Goal: Task Accomplishment & Management: Use online tool/utility

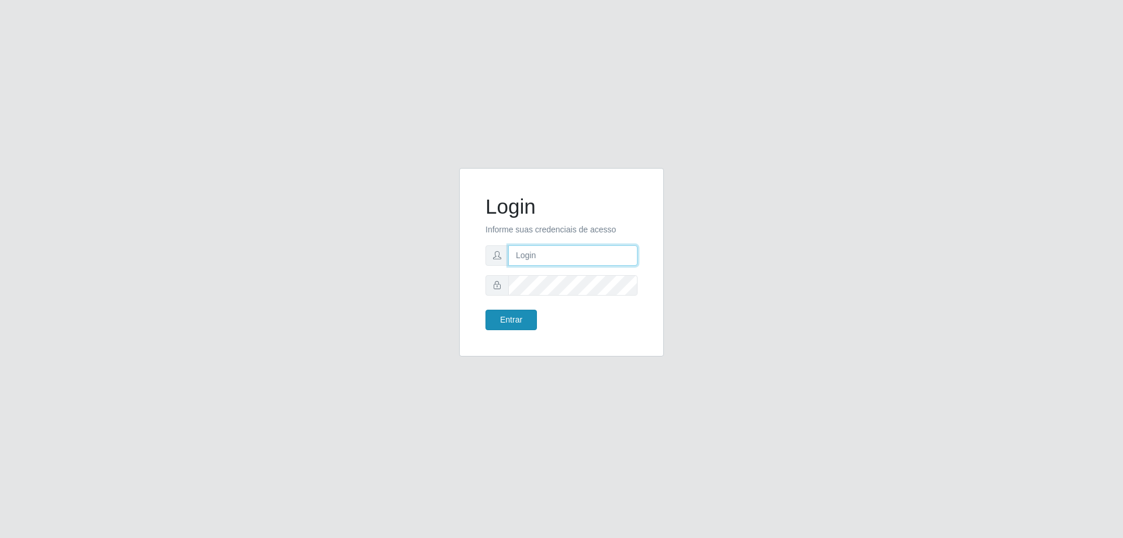
type input "[EMAIL_ADDRESS][DOMAIN_NAME]"
click at [531, 324] on button "Entrar" at bounding box center [511, 319] width 51 height 20
click at [524, 315] on button "Entrar" at bounding box center [511, 319] width 51 height 20
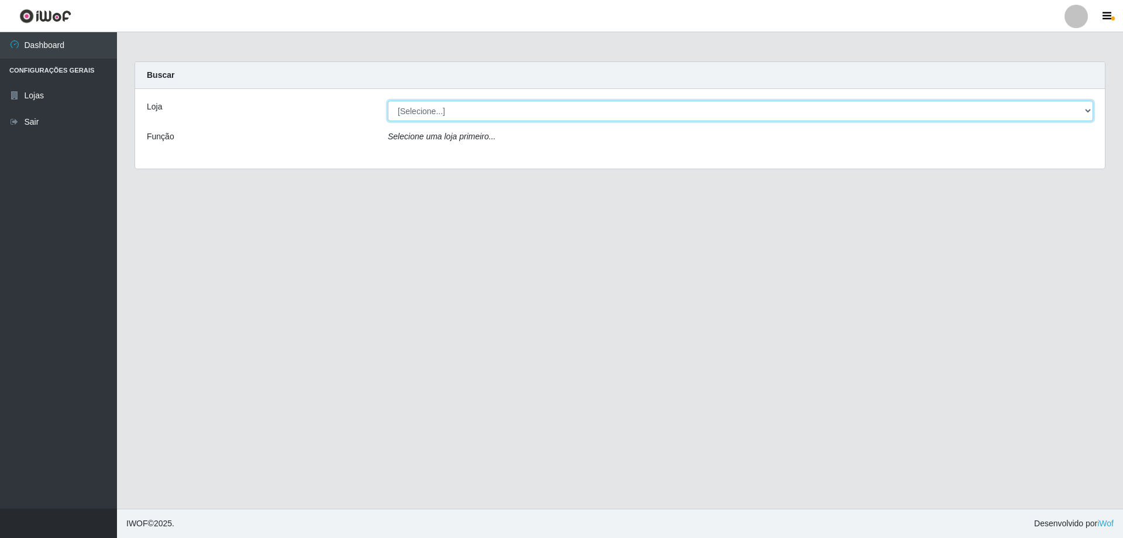
click at [428, 115] on select "[Selecione...] SuperShow Bis - [GEOGRAPHIC_DATA]" at bounding box center [741, 111] width 706 height 20
select select "59"
click at [388, 101] on select "[Selecione...] SuperShow Bis - [GEOGRAPHIC_DATA]" at bounding box center [741, 111] width 706 height 20
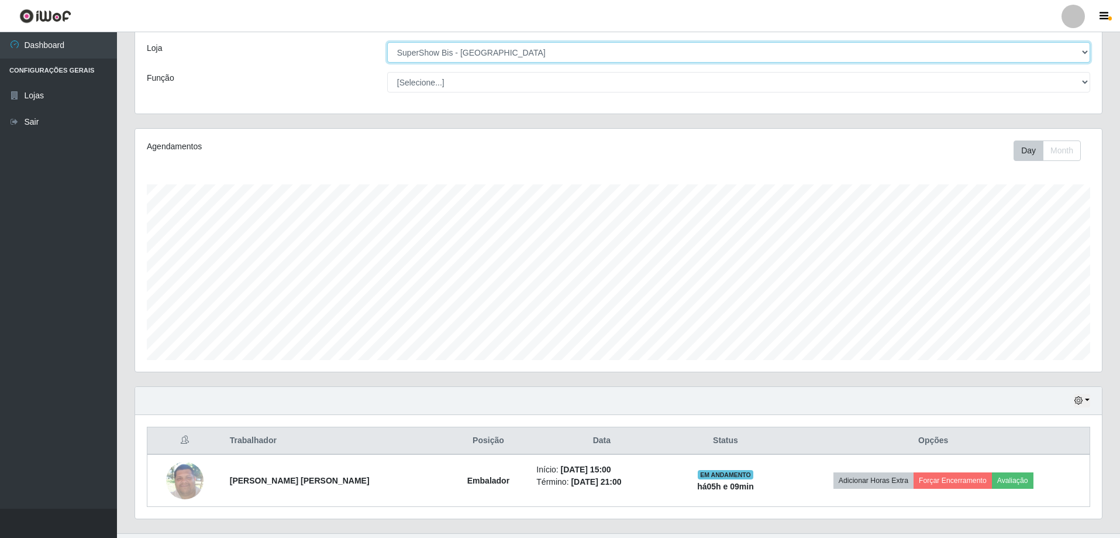
scroll to position [83, 0]
